Goal: Find contact information: Find contact information

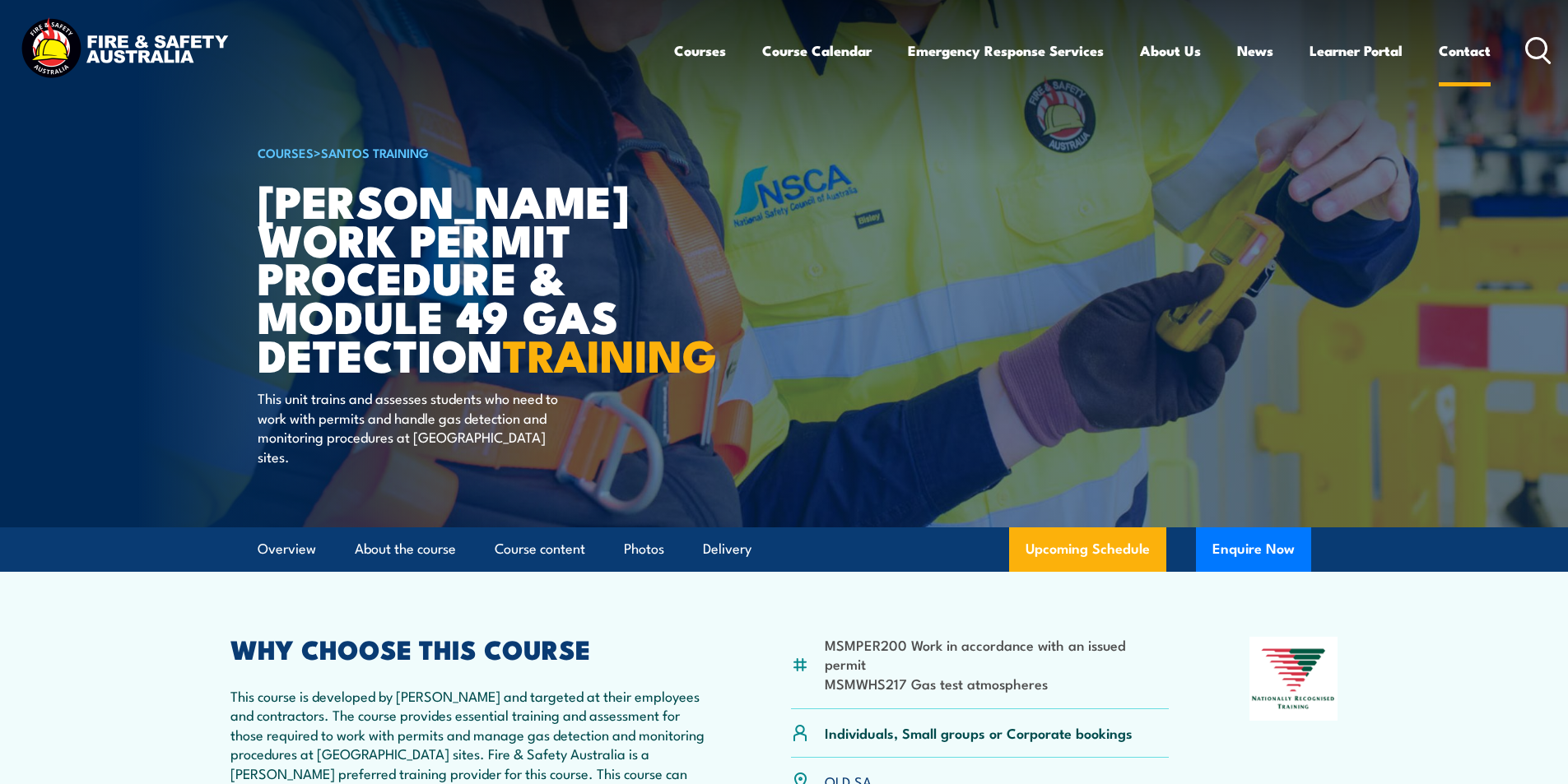
click at [1460, 51] on link "Contact" at bounding box center [1464, 51] width 52 height 44
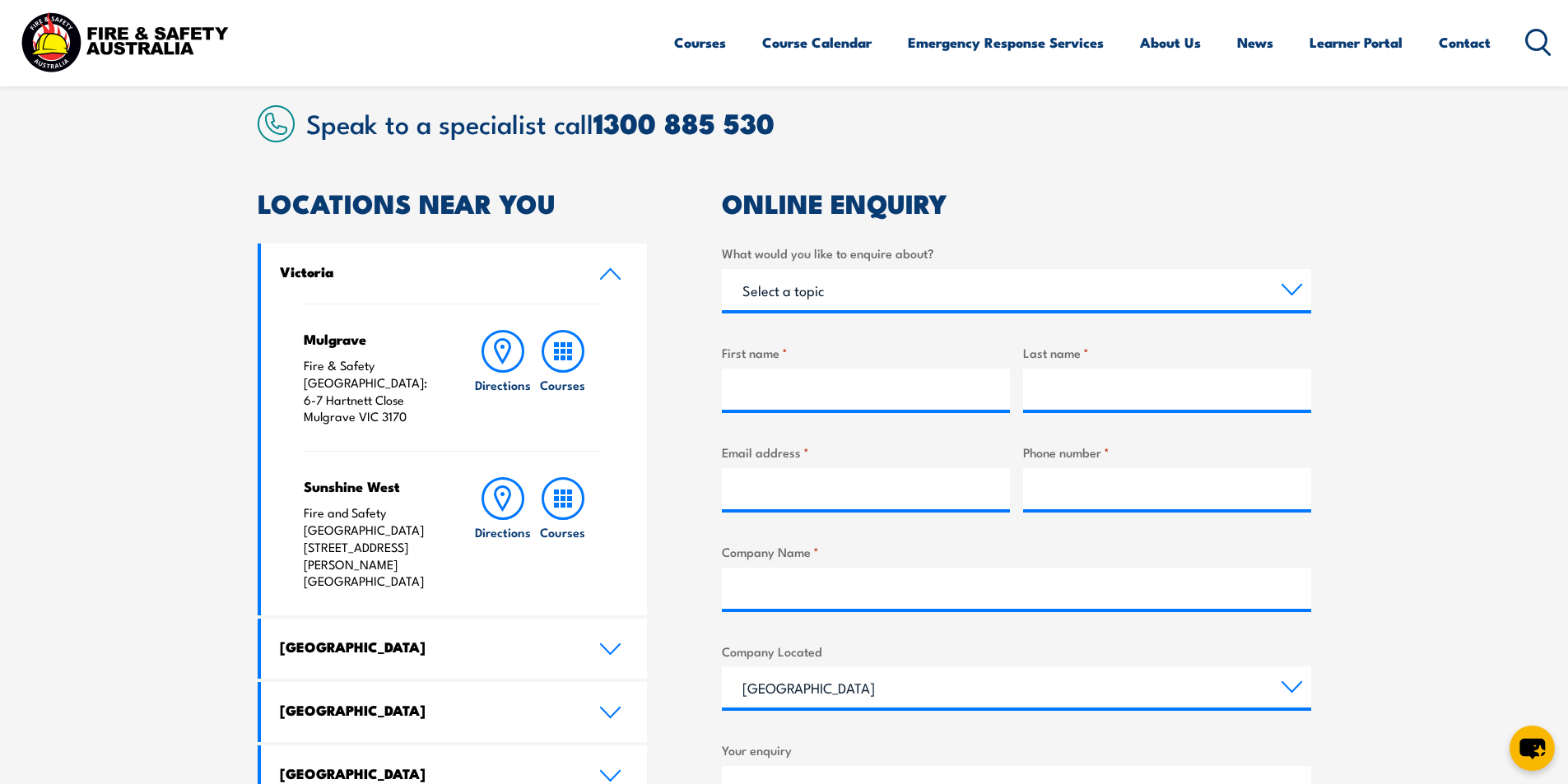
scroll to position [576, 0]
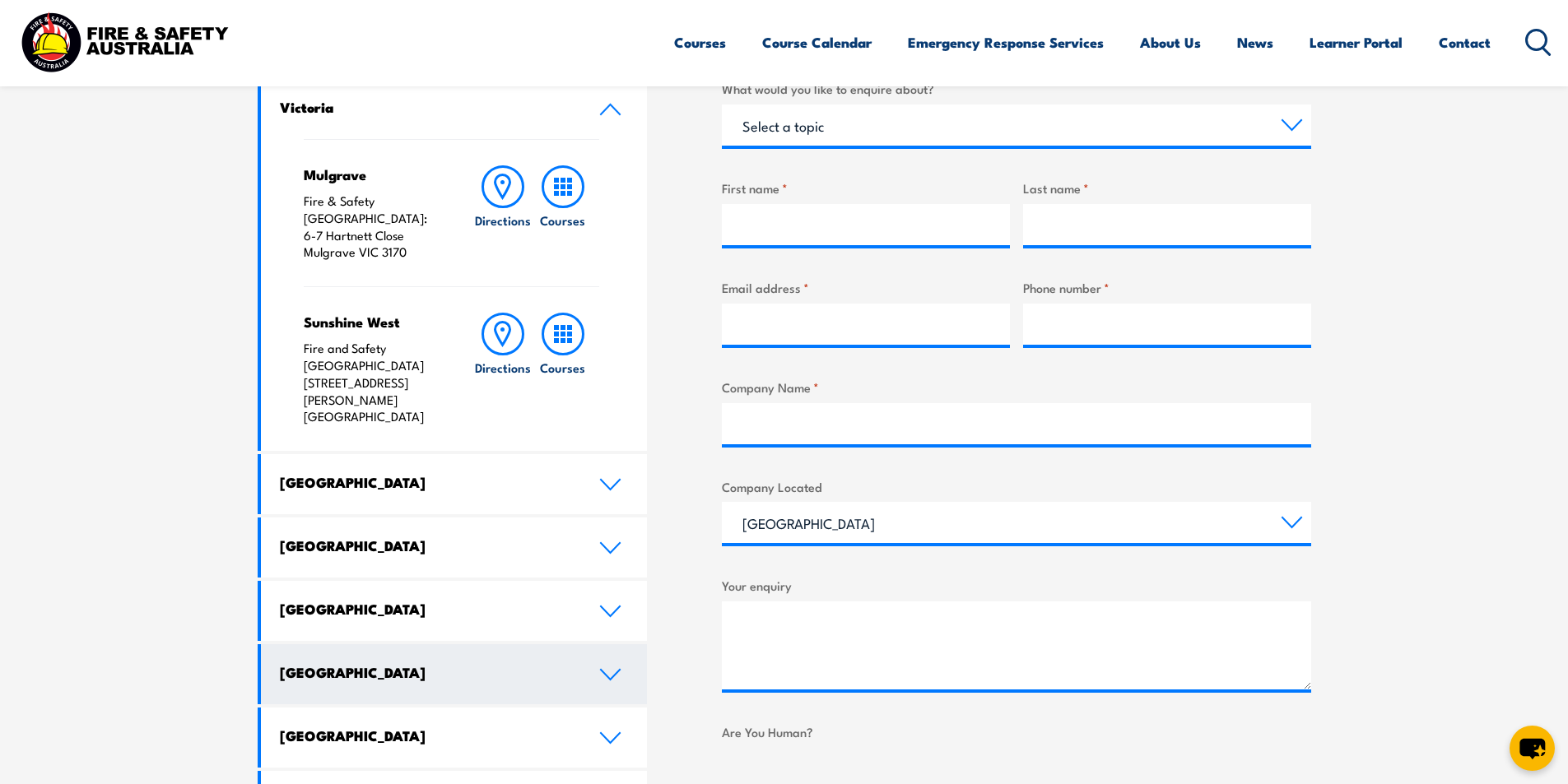
click at [607, 668] on icon at bounding box center [610, 675] width 22 height 14
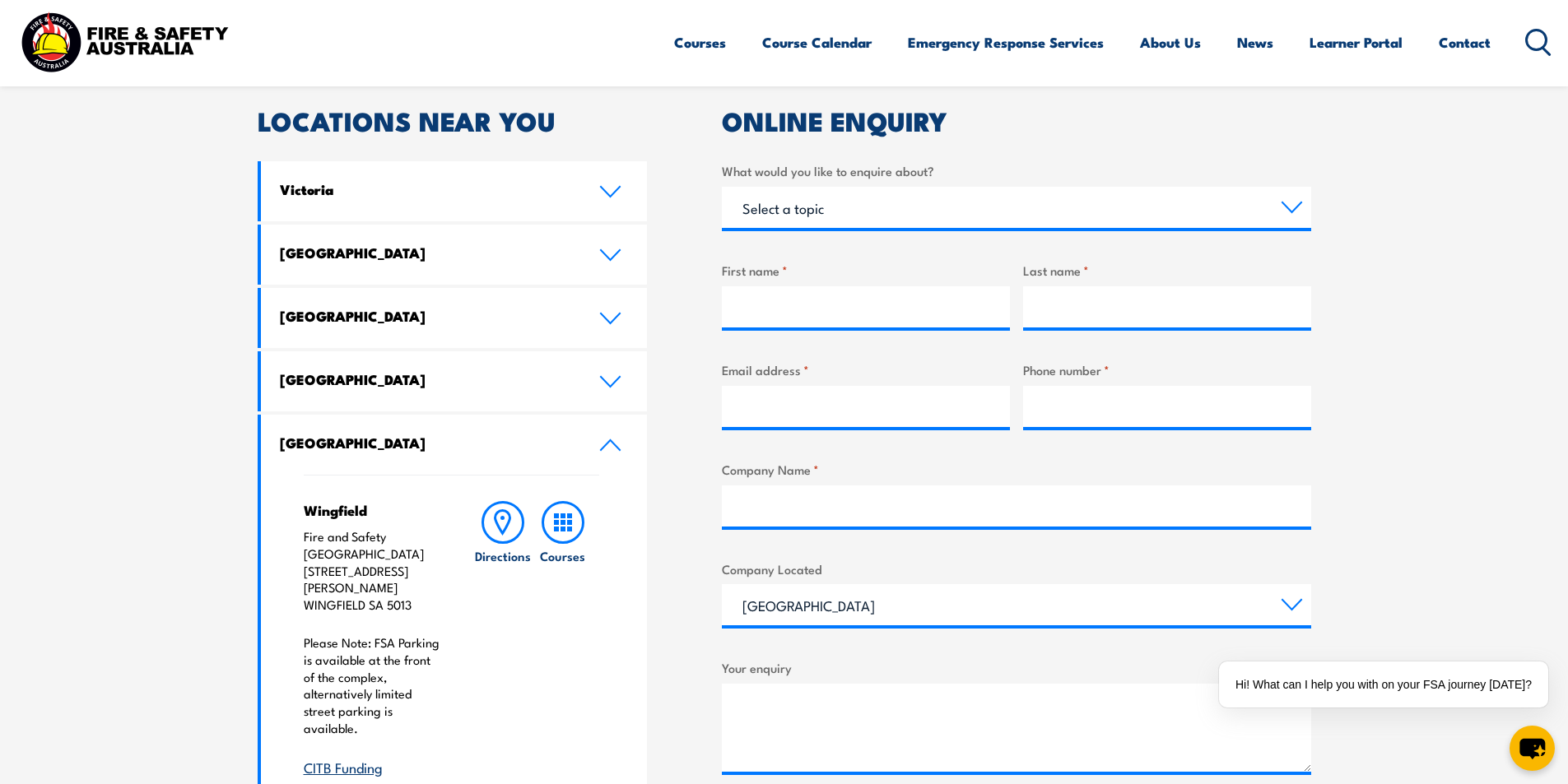
scroll to position [329, 0]
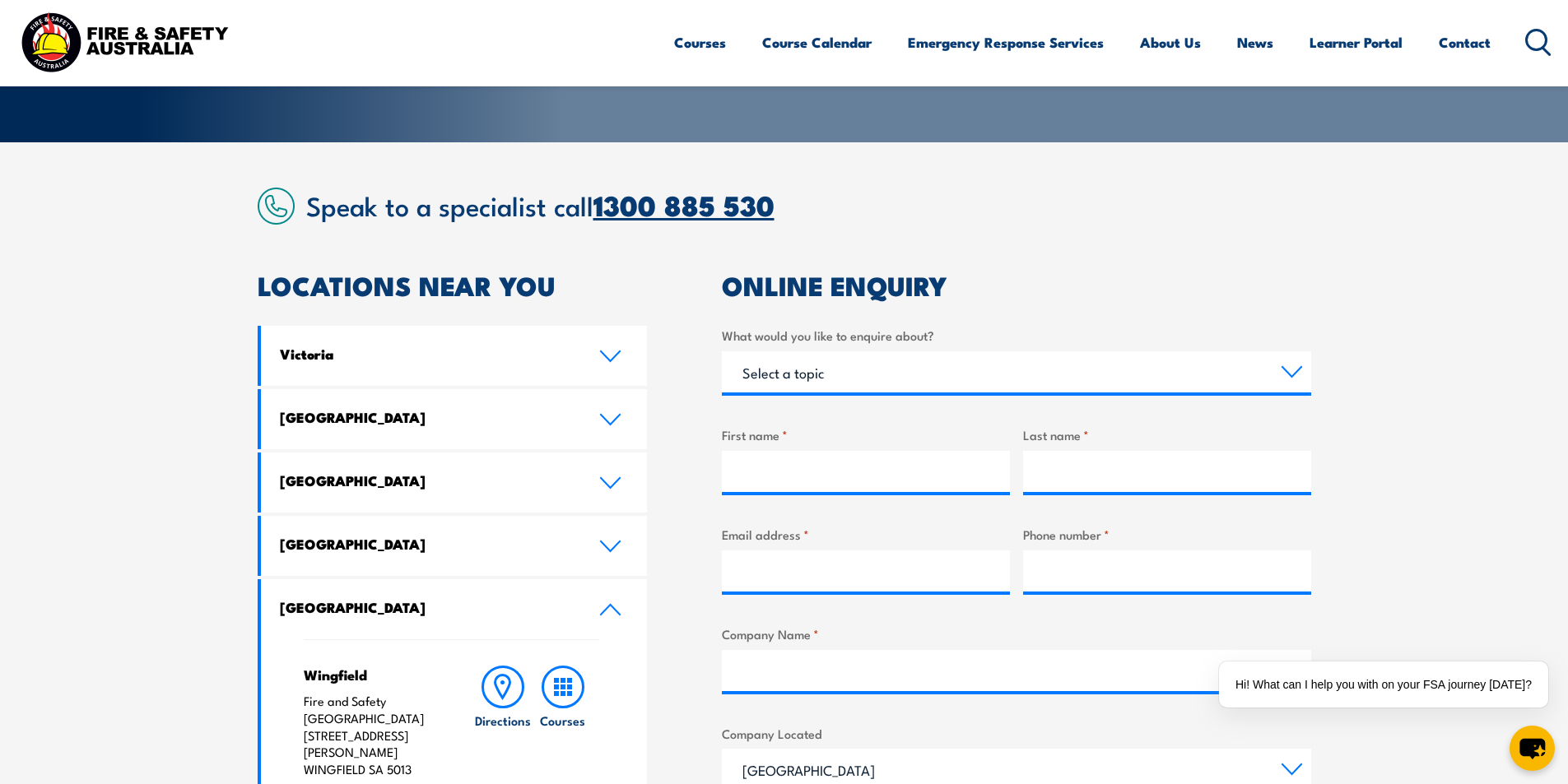
click at [630, 213] on link "1300 885 530" at bounding box center [684, 204] width 181 height 44
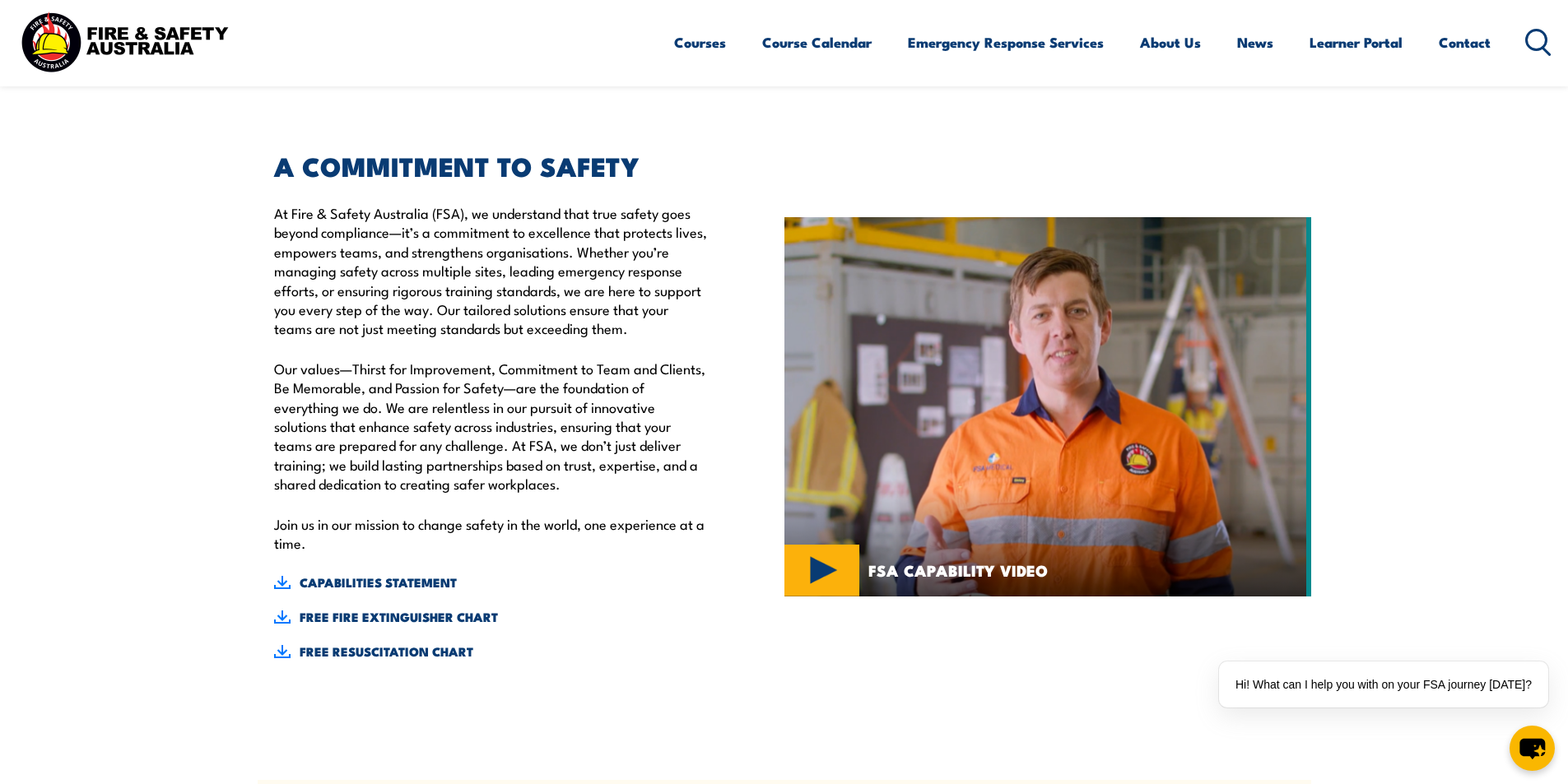
scroll to position [382, 0]
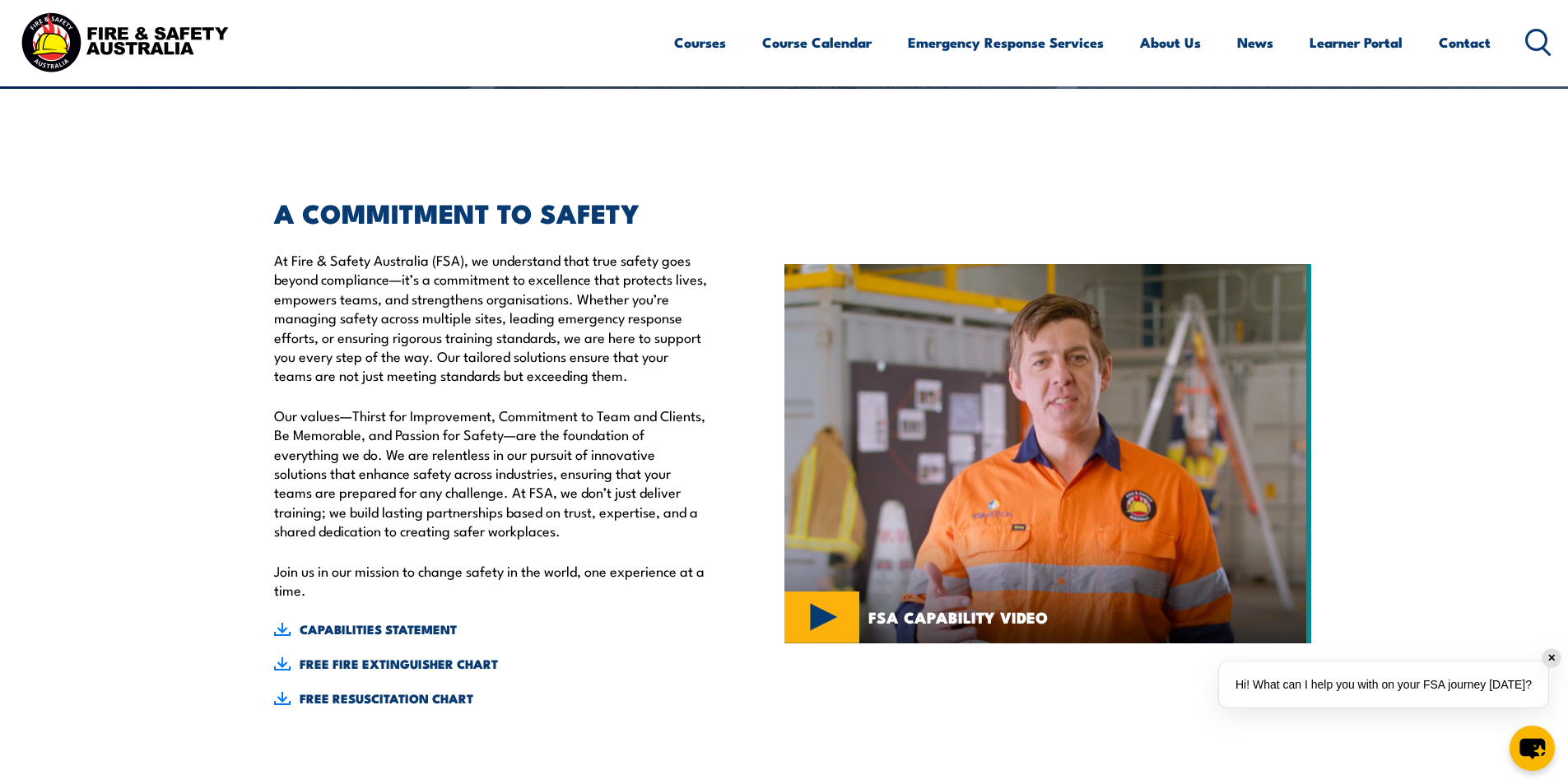
click at [1324, 686] on div "Hi! What can I help you with on your FSA journey [DATE]?" at bounding box center [1383, 684] width 329 height 46
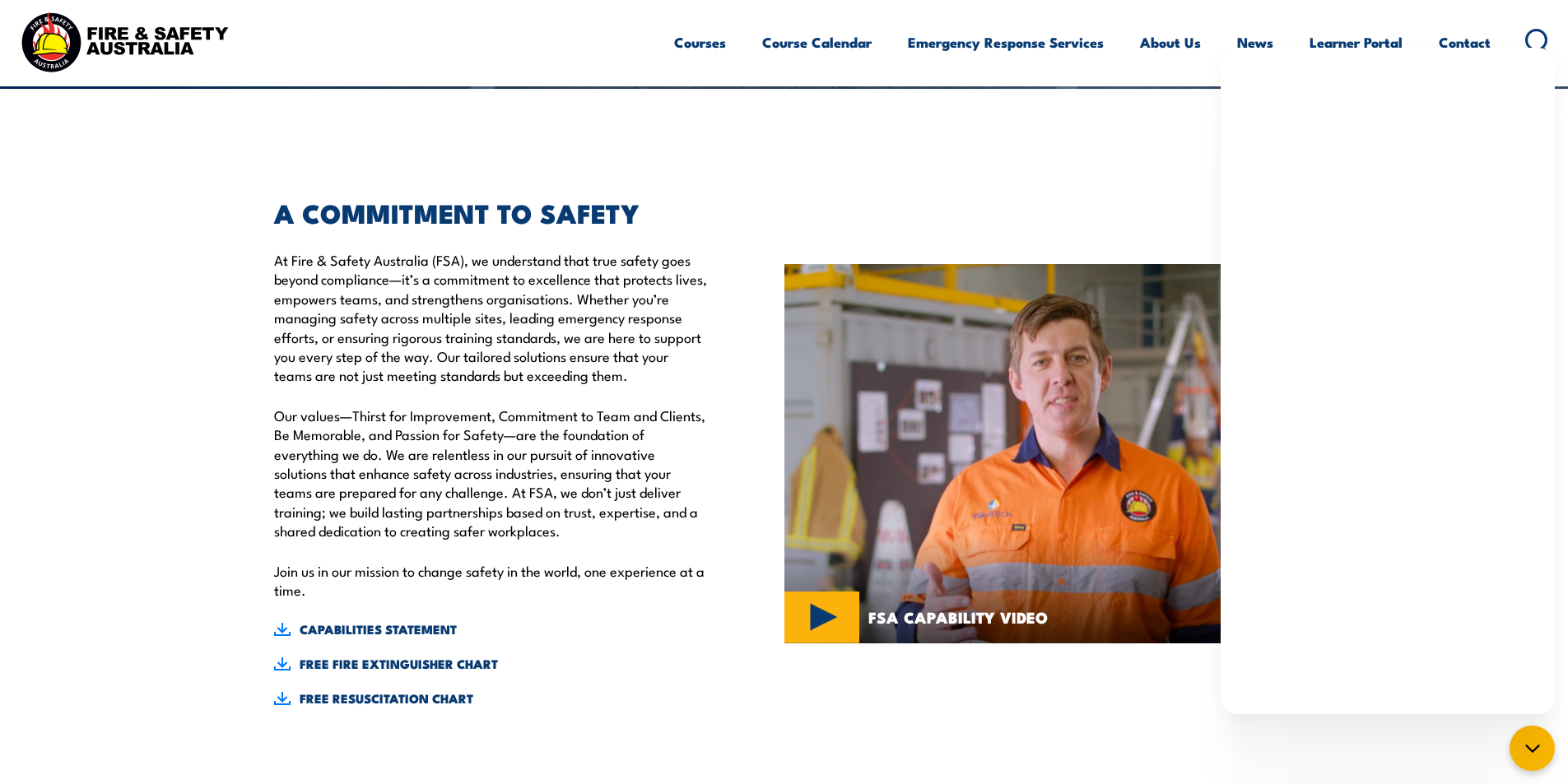
click at [1479, 39] on link "Contact" at bounding box center [1464, 42] width 52 height 44
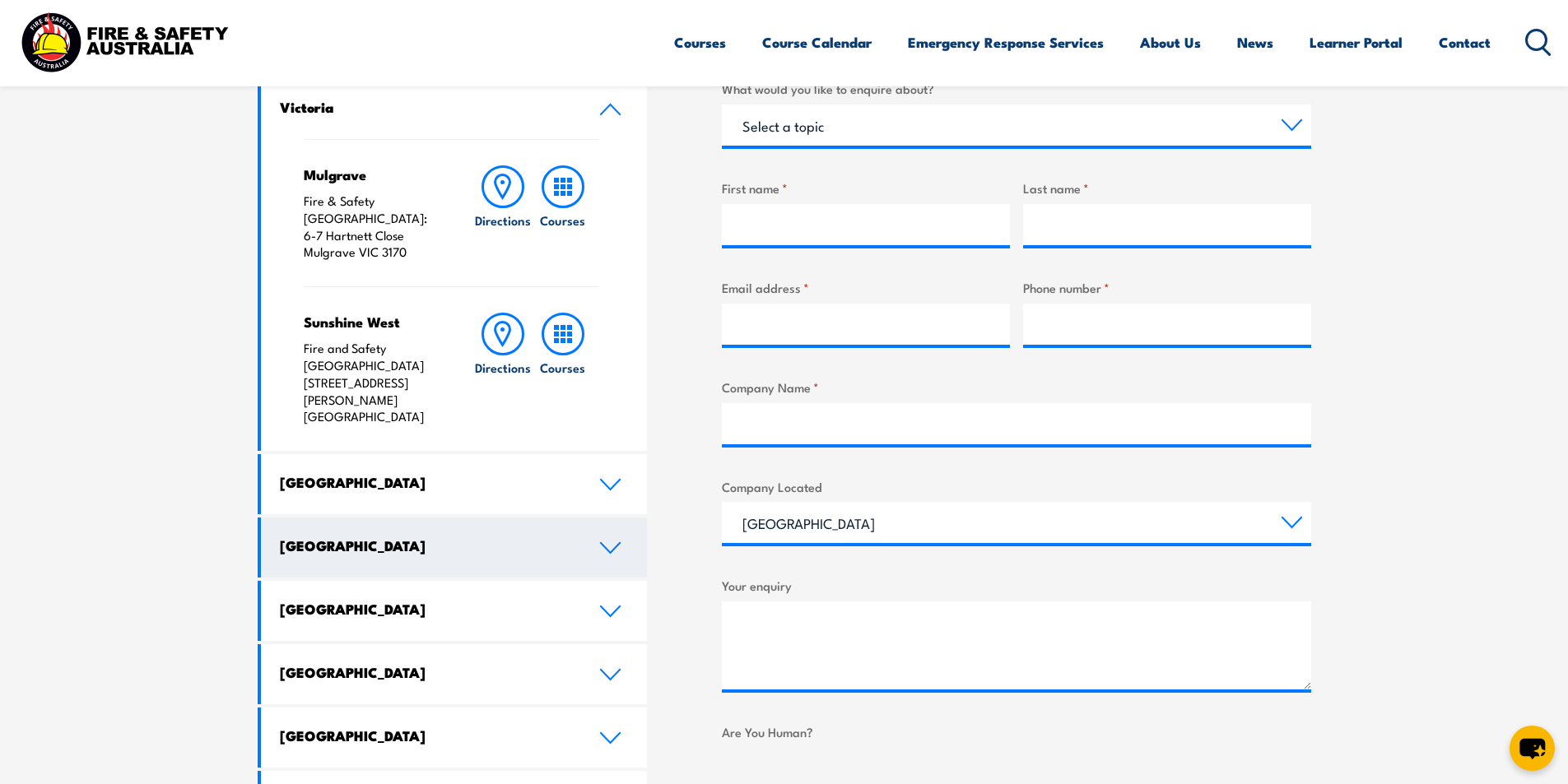
scroll to position [741, 0]
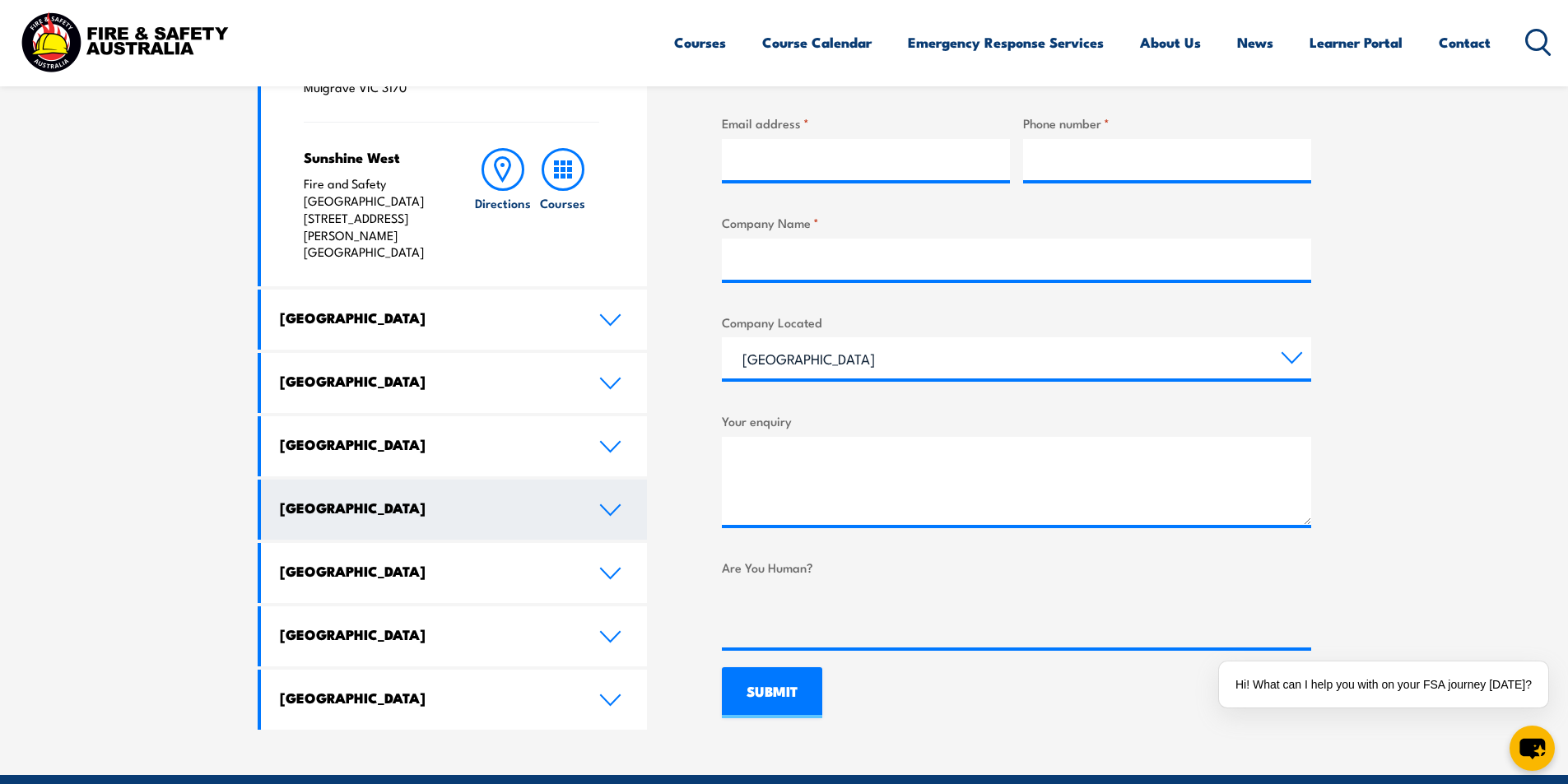
click at [615, 506] on icon at bounding box center [610, 511] width 18 height 10
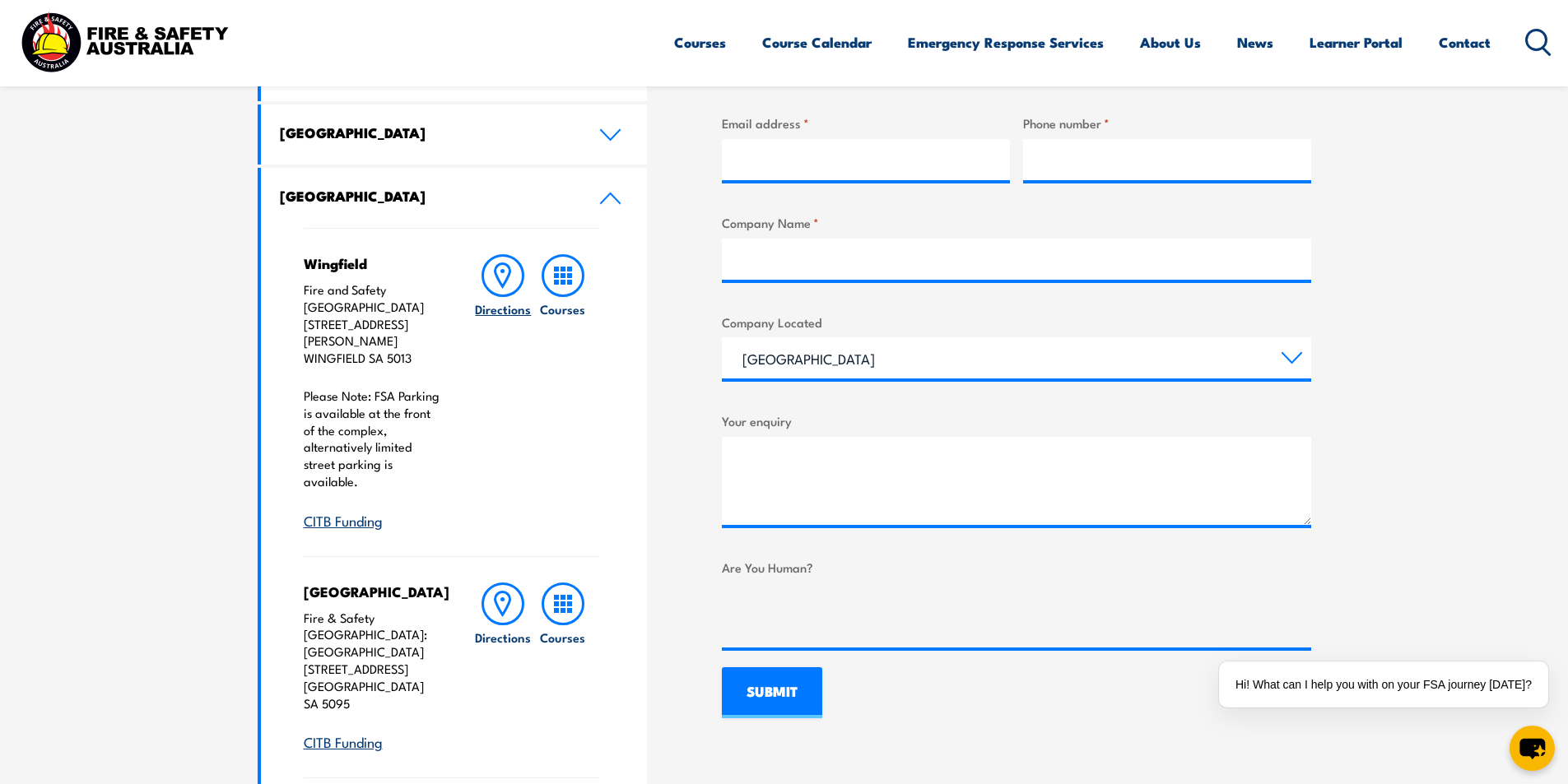
click at [502, 284] on icon at bounding box center [502, 276] width 15 height 23
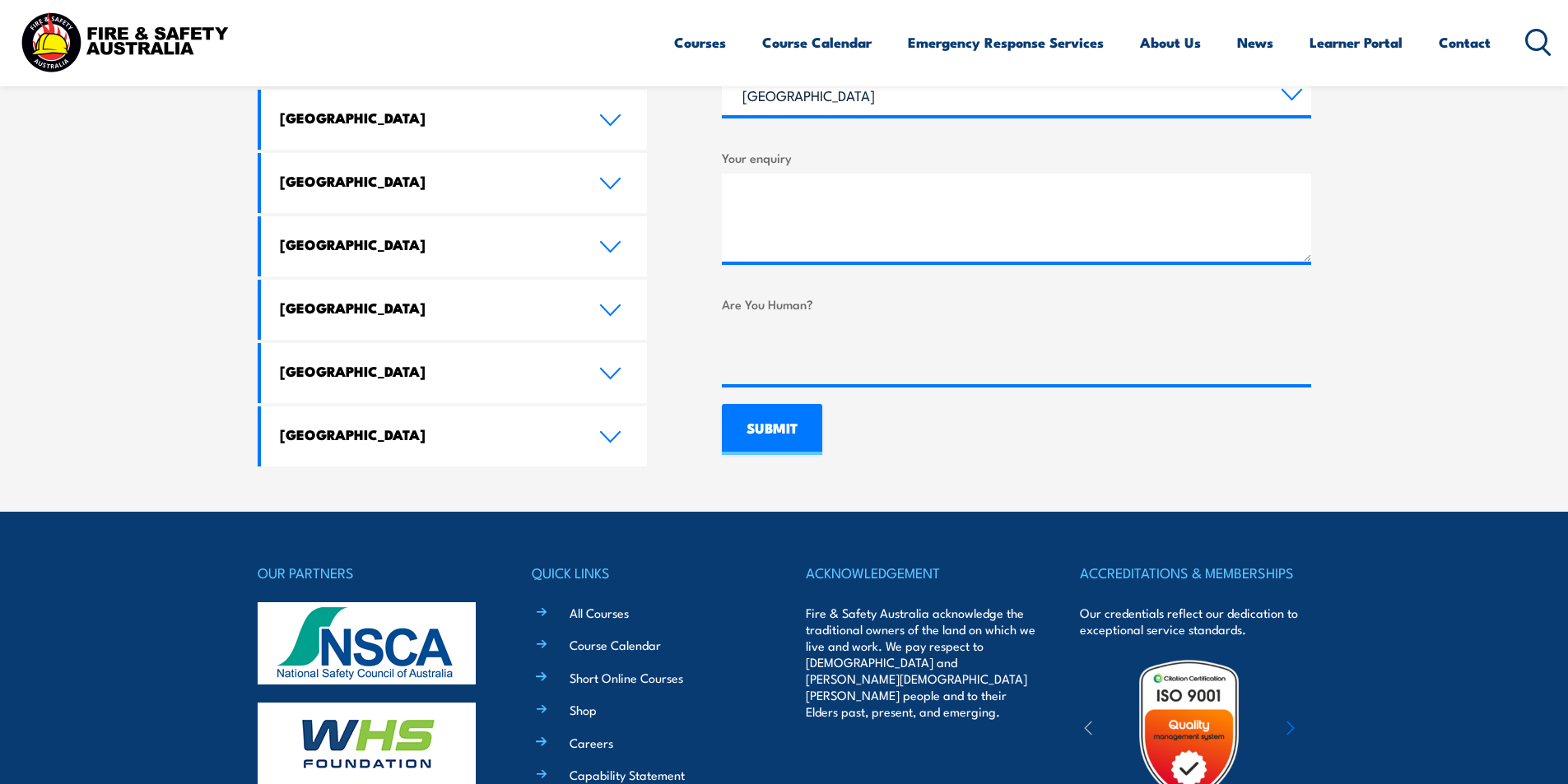
scroll to position [1004, 0]
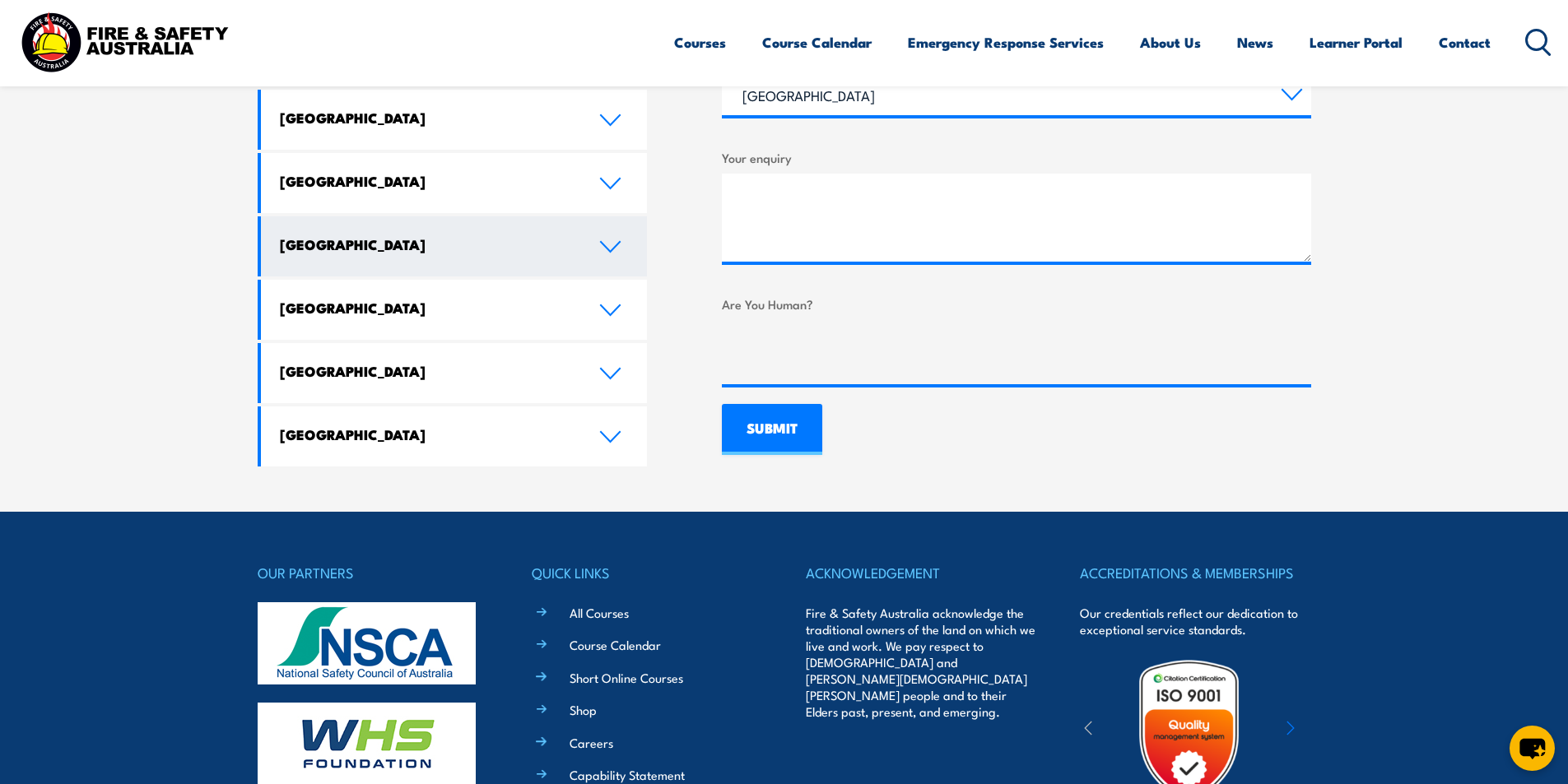
click at [611, 217] on link "[GEOGRAPHIC_DATA]" at bounding box center [454, 247] width 387 height 60
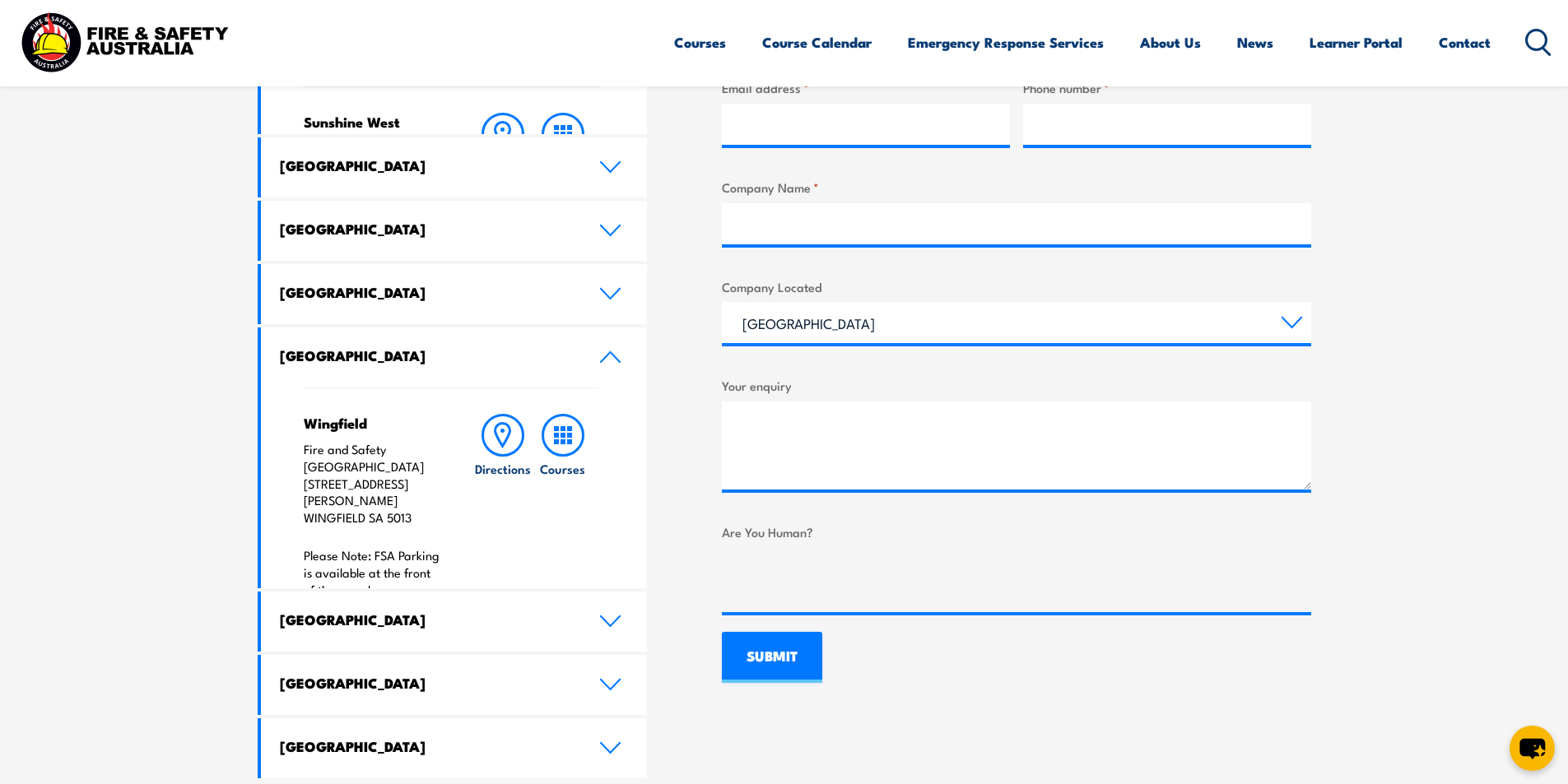
scroll to position [743, 0]
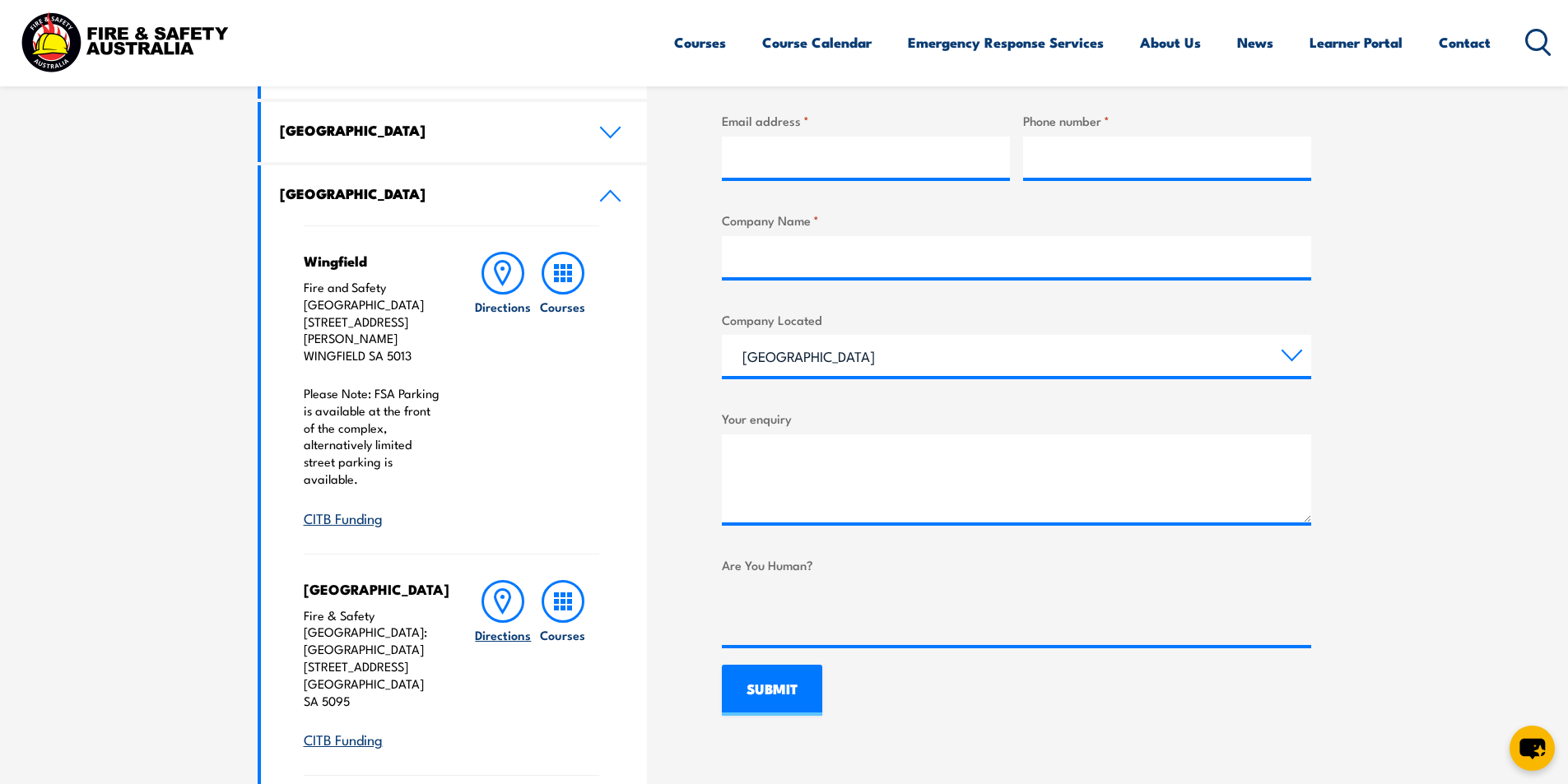
click at [498, 581] on icon at bounding box center [503, 602] width 43 height 43
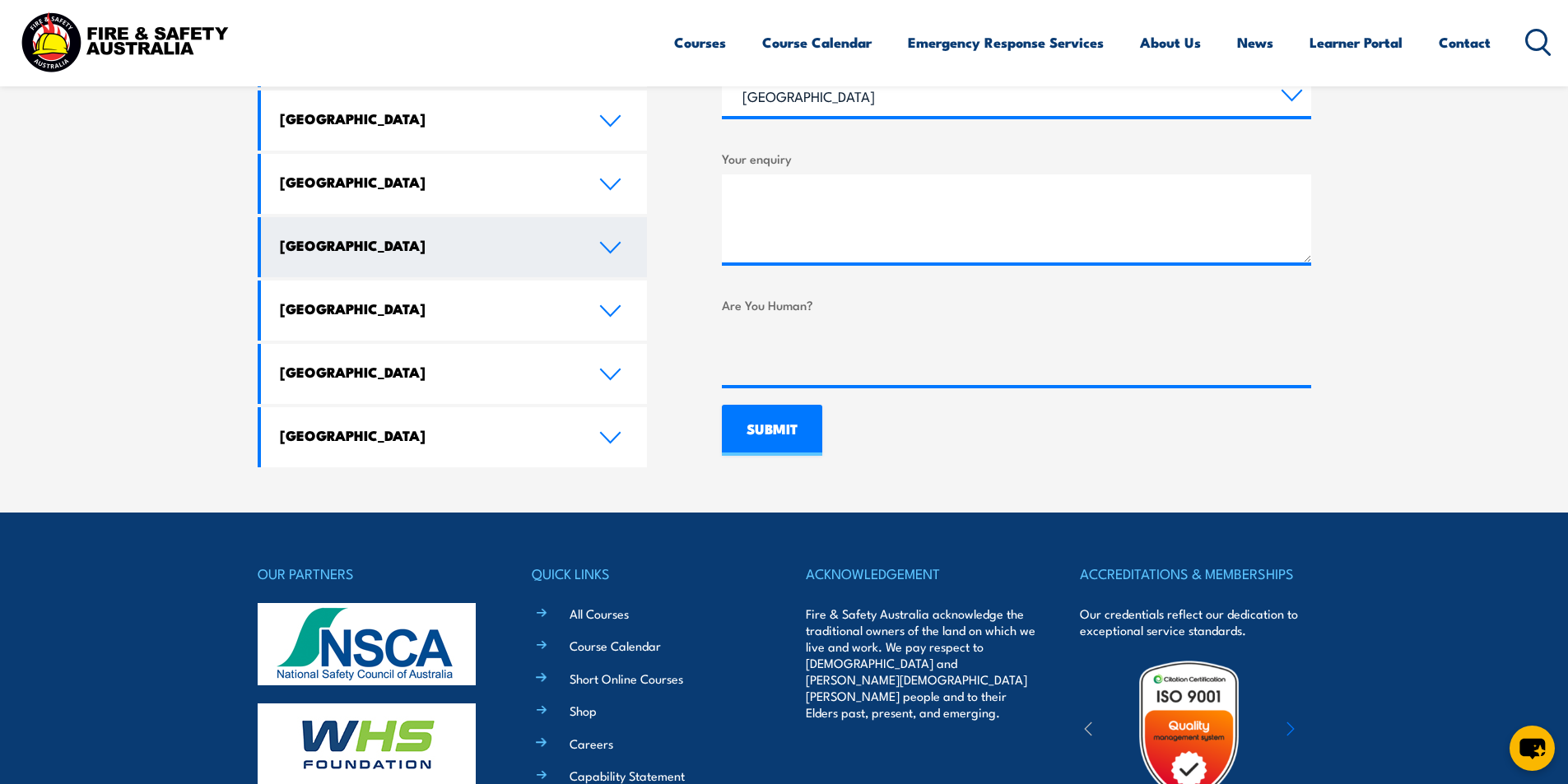
click at [359, 236] on h4 "[GEOGRAPHIC_DATA]" at bounding box center [427, 245] width 295 height 18
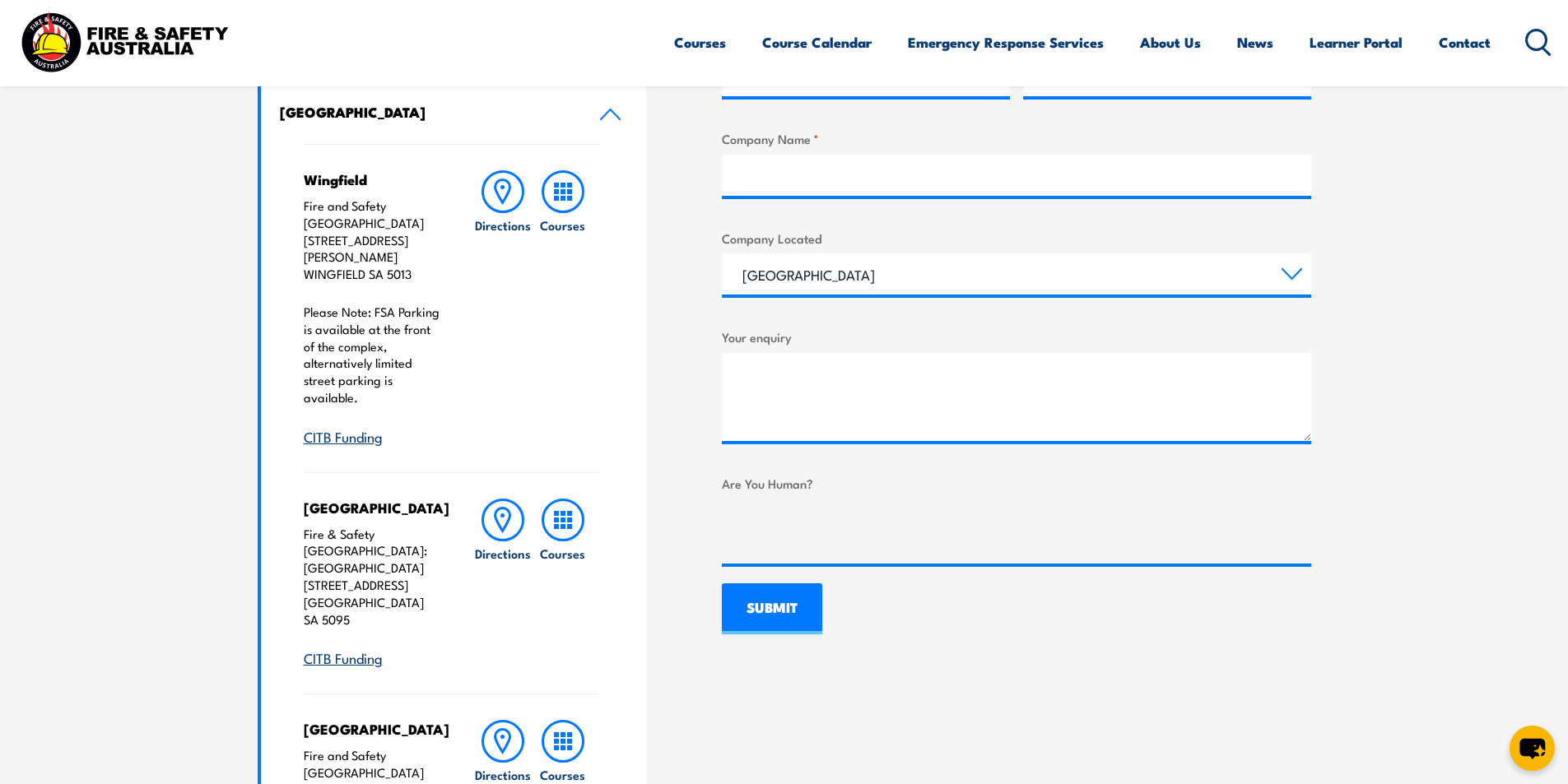
scroll to position [989, 0]
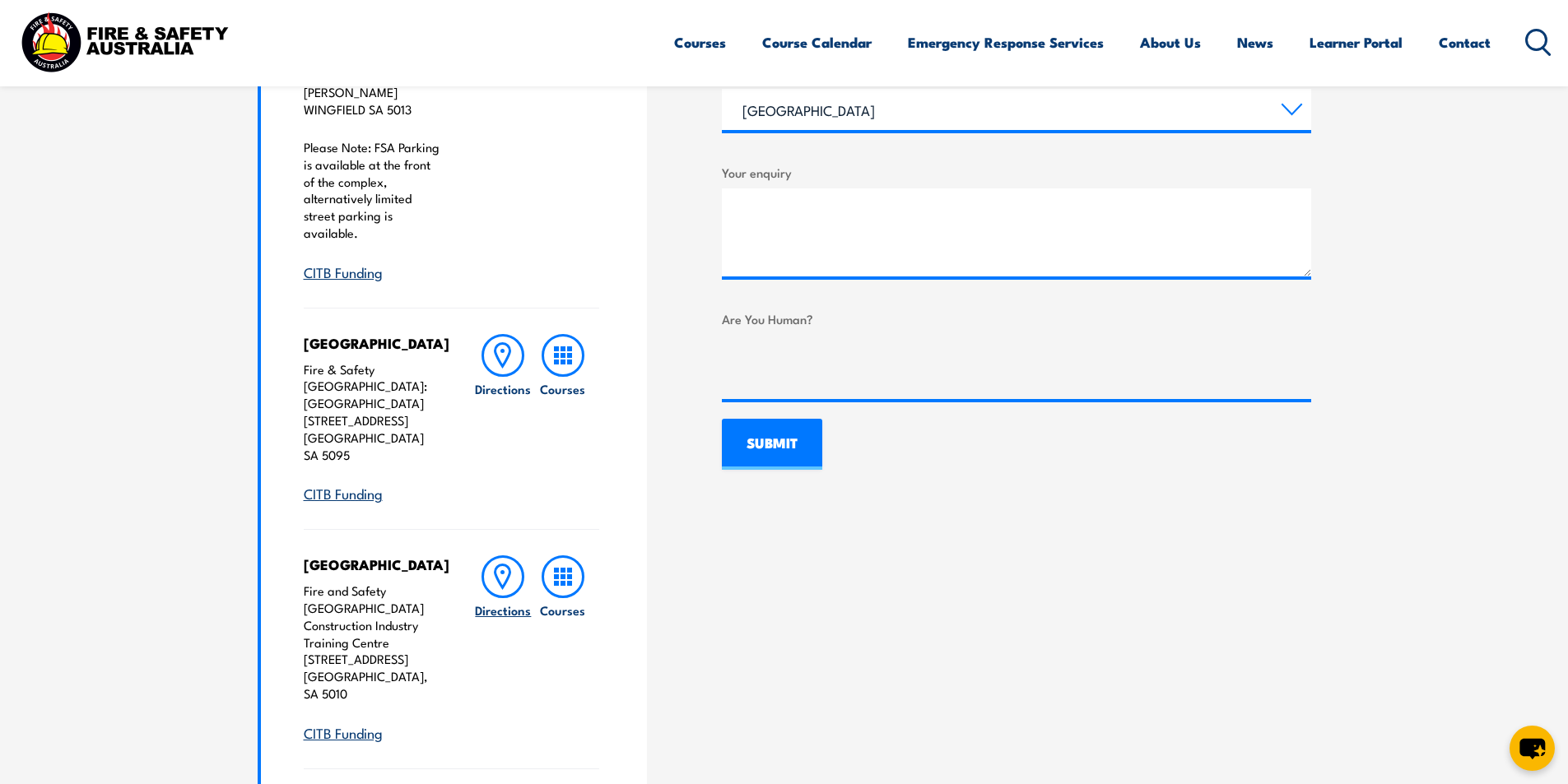
click at [500, 555] on icon at bounding box center [503, 577] width 43 height 43
